Goal: Task Accomplishment & Management: Complete application form

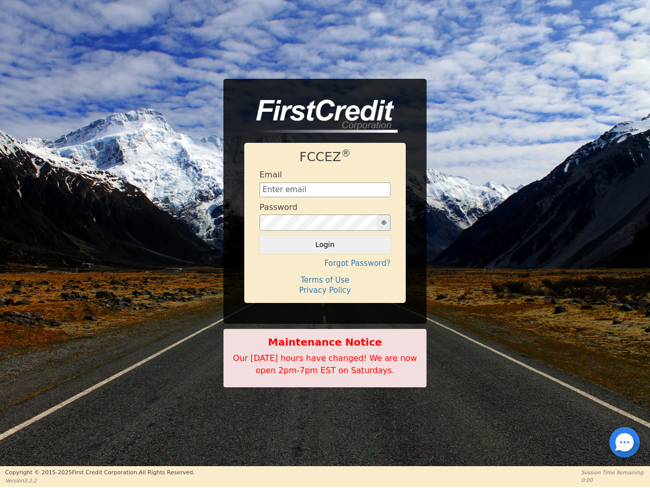
click at [384, 223] on icon "button" at bounding box center [384, 222] width 5 height 4
click at [325, 244] on button "Login" at bounding box center [325, 244] width 131 height 17
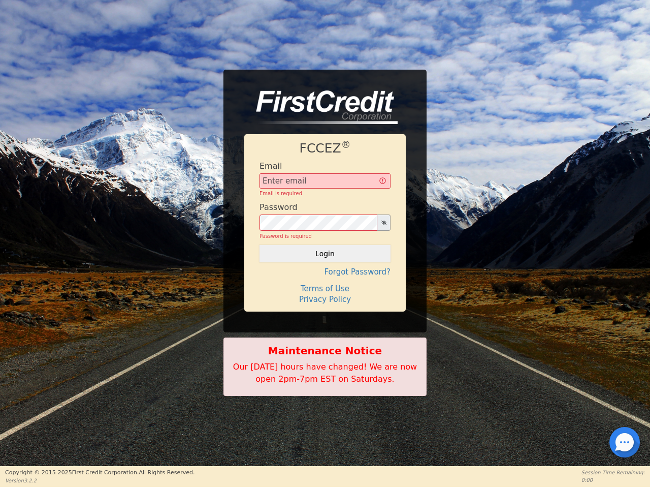
click at [325, 263] on div "FCCEZ ® Email Email is required Password Password is required Login Forgot Pass…" at bounding box center [325, 222] width 162 height 177
click at [325, 280] on div "FCCEZ ® Email Email is required Password Password is required Login Forgot Pass…" at bounding box center [325, 222] width 162 height 177
click at [325, 290] on h4 "Terms of Use" at bounding box center [325, 288] width 131 height 9
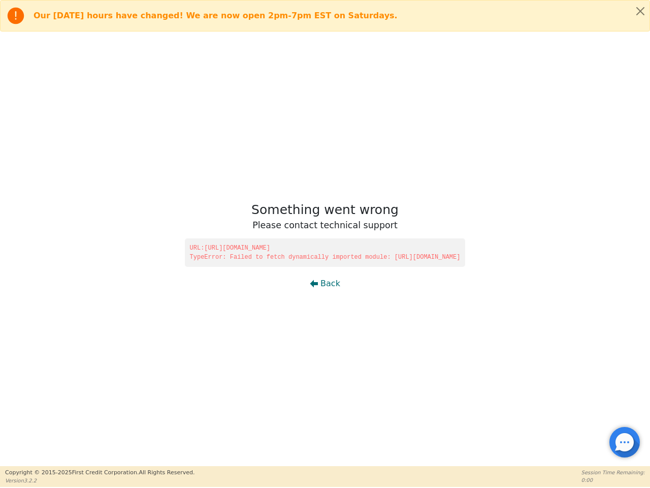
click at [625, 442] on div at bounding box center [625, 442] width 2 height 2
